Goal: Task Accomplishment & Management: Use online tool/utility

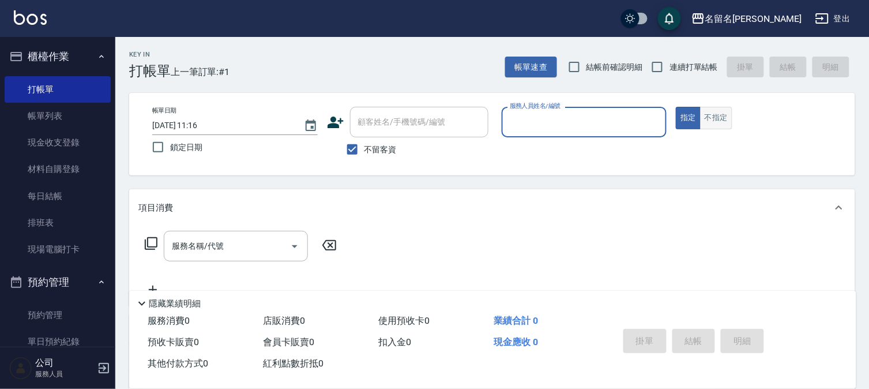
click at [724, 119] on button "不指定" at bounding box center [716, 118] width 32 height 22
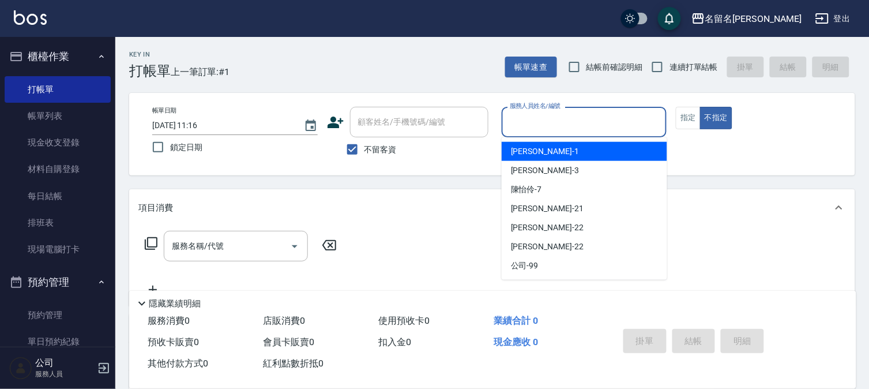
click at [641, 120] on input "服務人員姓名/編號" at bounding box center [584, 122] width 155 height 20
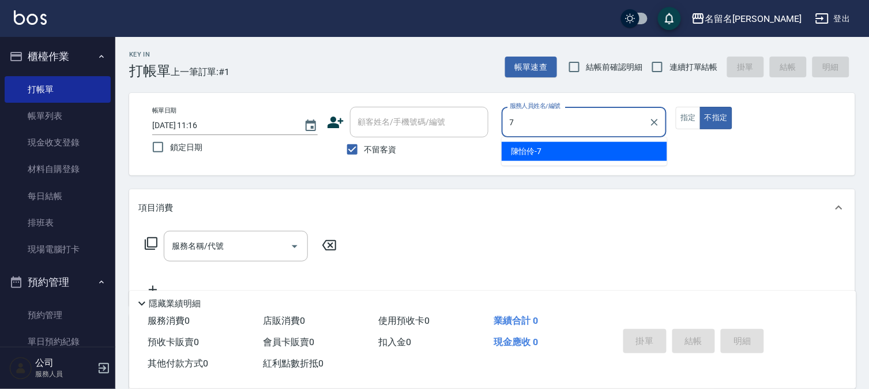
type input "[PERSON_NAME]-7"
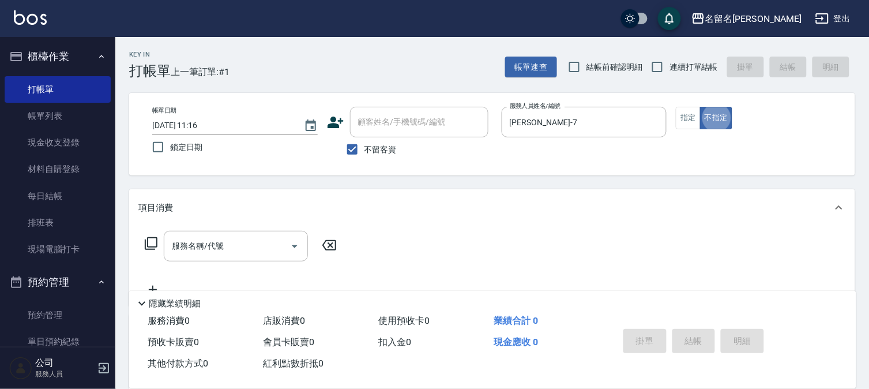
type button "false"
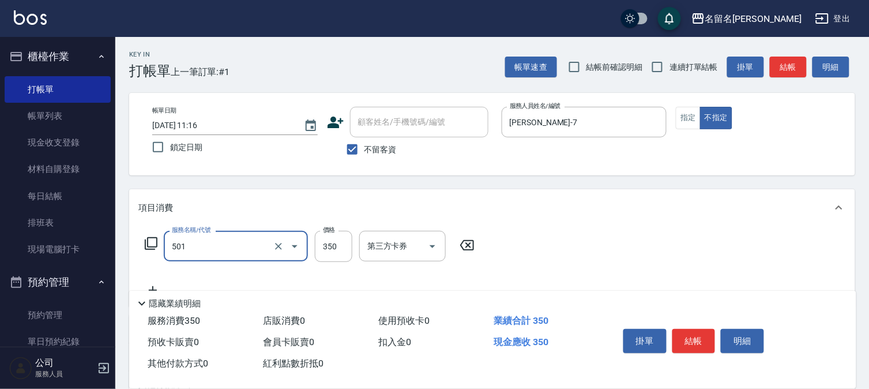
type input "P.S洗髮(501)"
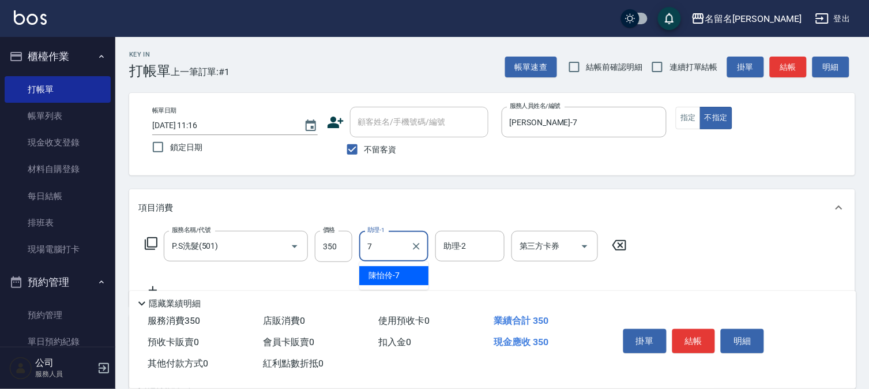
type input "[PERSON_NAME]-7"
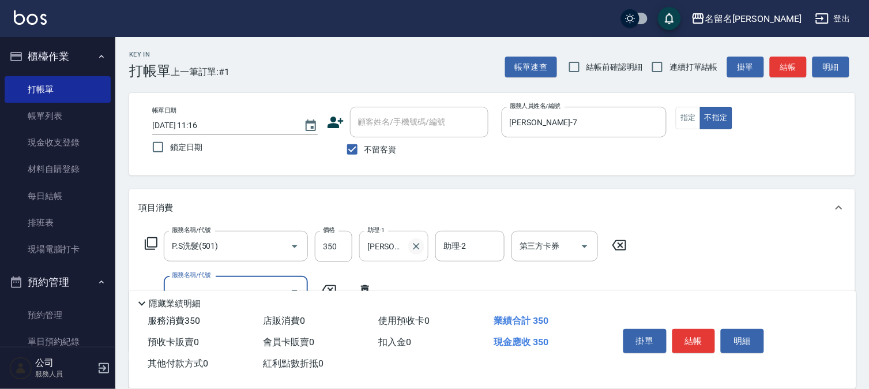
click at [413, 243] on icon "Clear" at bounding box center [416, 246] width 7 height 7
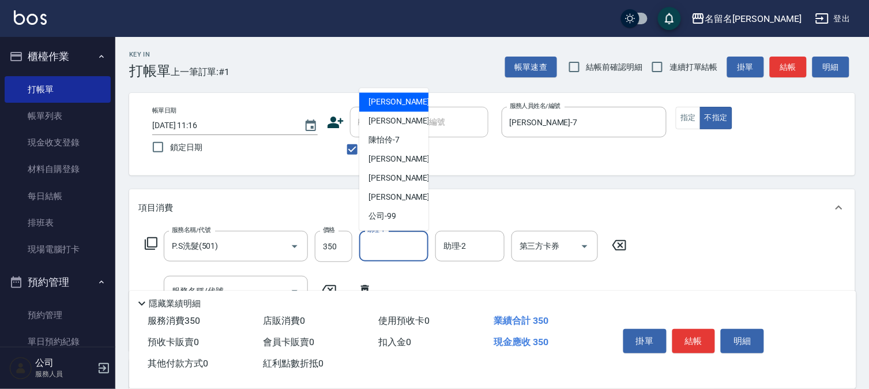
click at [389, 249] on input "助理-1" at bounding box center [394, 246] width 59 height 20
click at [411, 101] on div "[PERSON_NAME]-1" at bounding box center [393, 102] width 69 height 19
type input "[PERSON_NAME]-1"
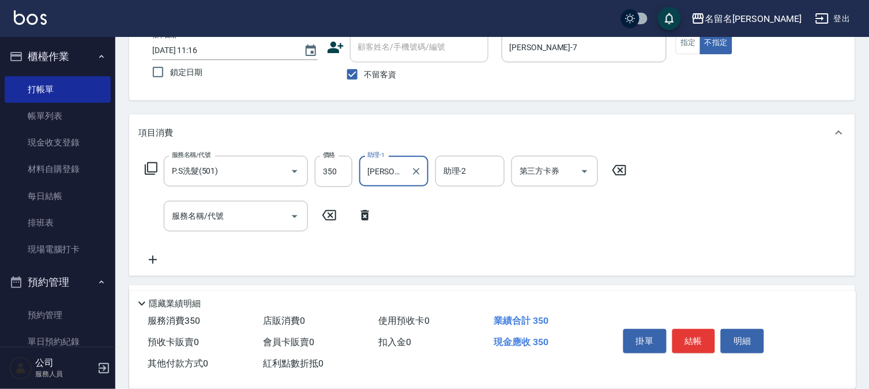
scroll to position [191, 0]
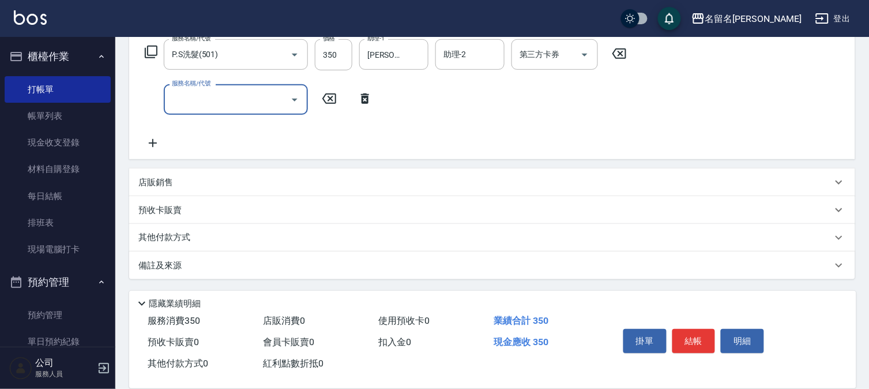
click at [248, 95] on input "服務名稱/代號" at bounding box center [227, 99] width 117 height 20
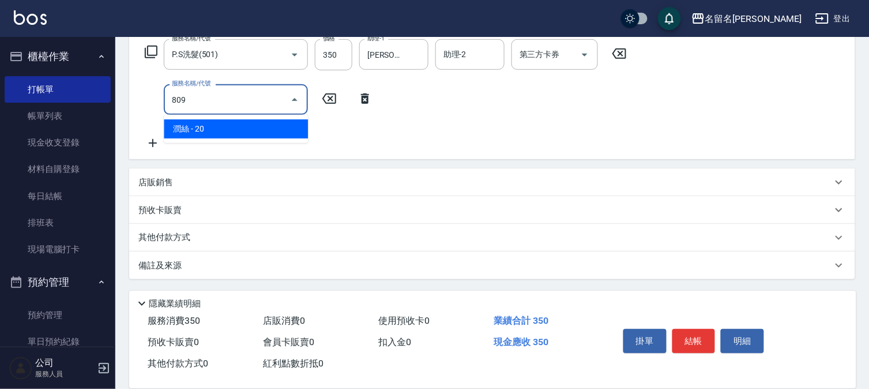
type input "[PERSON_NAME](809)"
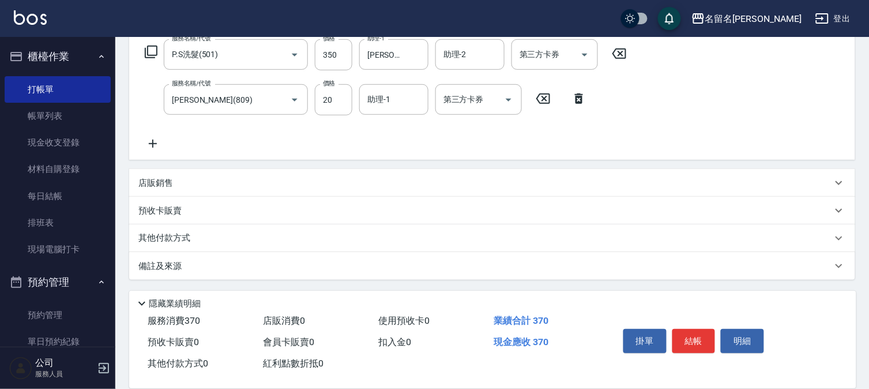
click at [394, 82] on div "服務名稱/代號 P.S洗髮(501) 服務名稱/代號 價格 350 價格 助理-1 [PERSON_NAME]-1 助理-1 助理-2 助理-2 第三方卡券 …" at bounding box center [385, 94] width 495 height 111
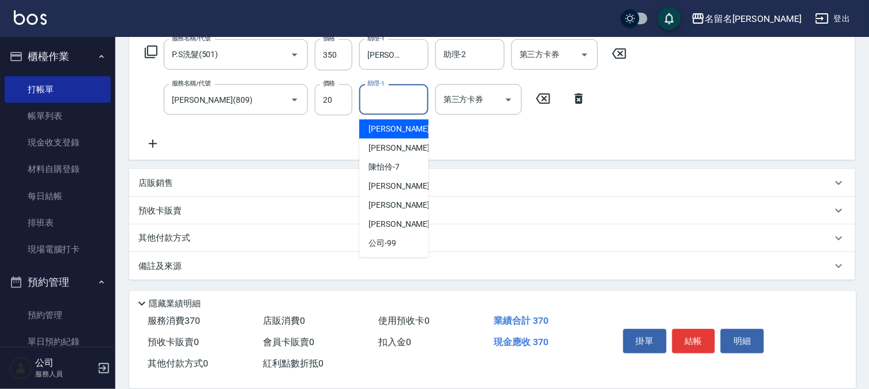
click at [390, 100] on input "助理-1" at bounding box center [394, 99] width 59 height 20
click at [390, 121] on div "[PERSON_NAME]-1" at bounding box center [393, 128] width 69 height 19
type input "[PERSON_NAME]-1"
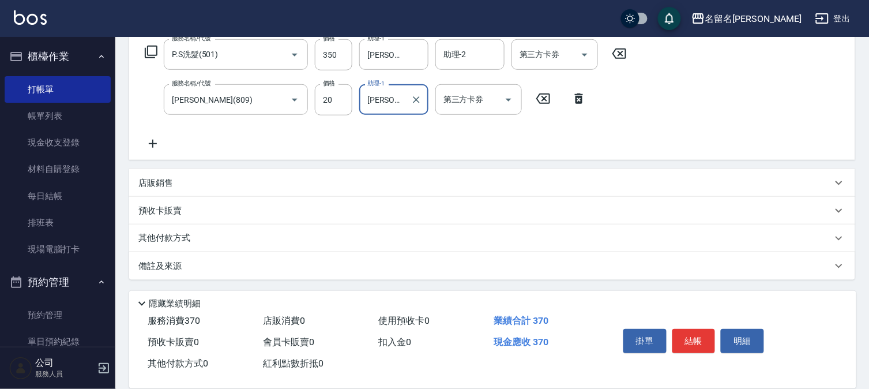
click at [157, 140] on icon at bounding box center [152, 144] width 29 height 14
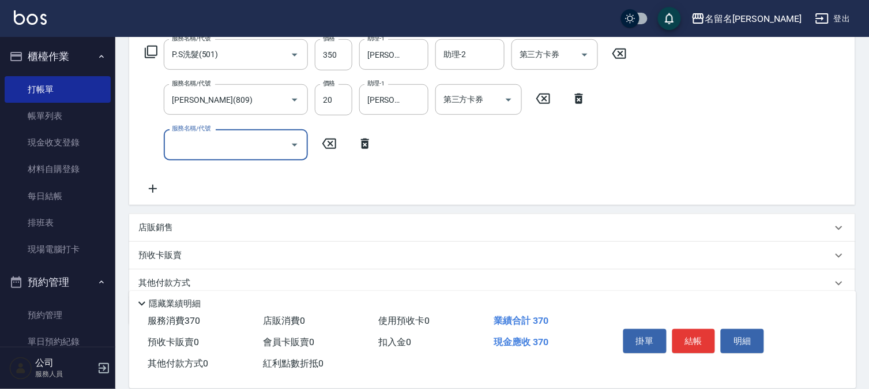
click at [195, 143] on input "服務名稱/代號" at bounding box center [227, 144] width 117 height 20
type input "單剪(306)"
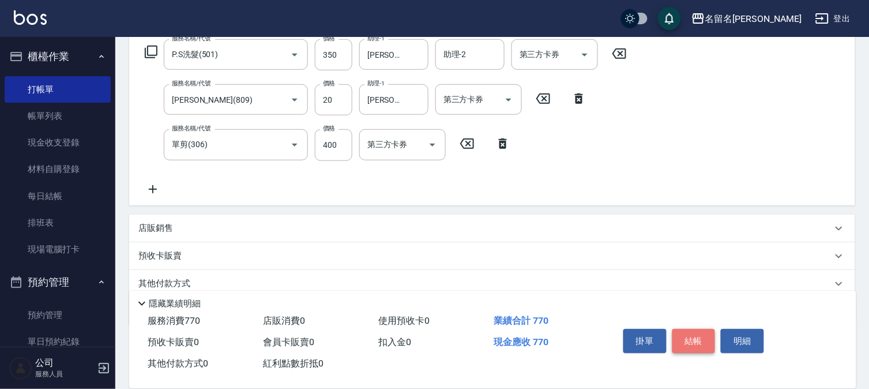
click at [690, 330] on button "結帳" at bounding box center [694, 341] width 43 height 24
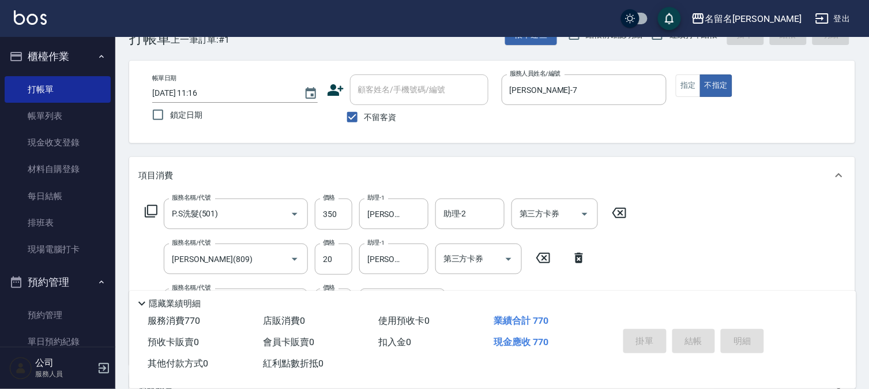
scroll to position [0, 0]
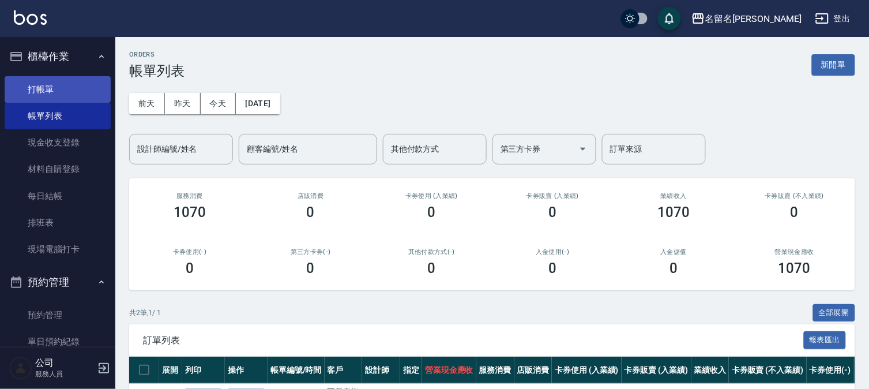
click at [57, 87] on link "打帳單" at bounding box center [58, 89] width 106 height 27
